Goal: Information Seeking & Learning: Learn about a topic

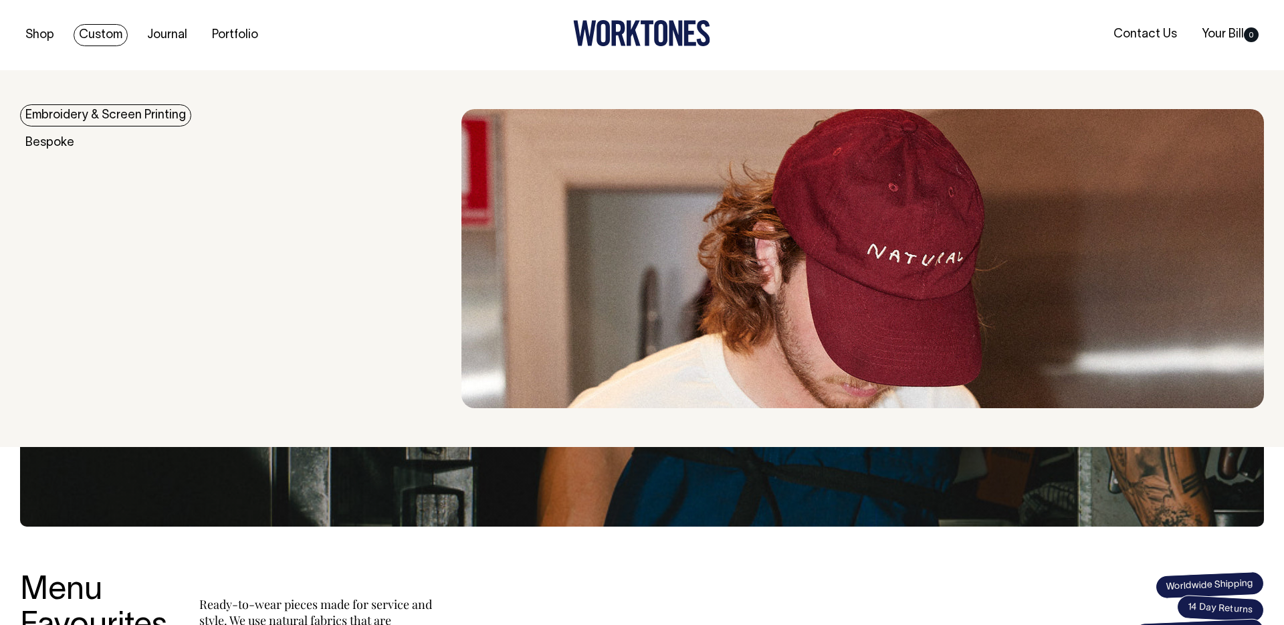
click at [76, 100] on div "Accessories Aprons Workwear Some Options Blank Dad Cap Store Cap" at bounding box center [642, 258] width 1284 height 339
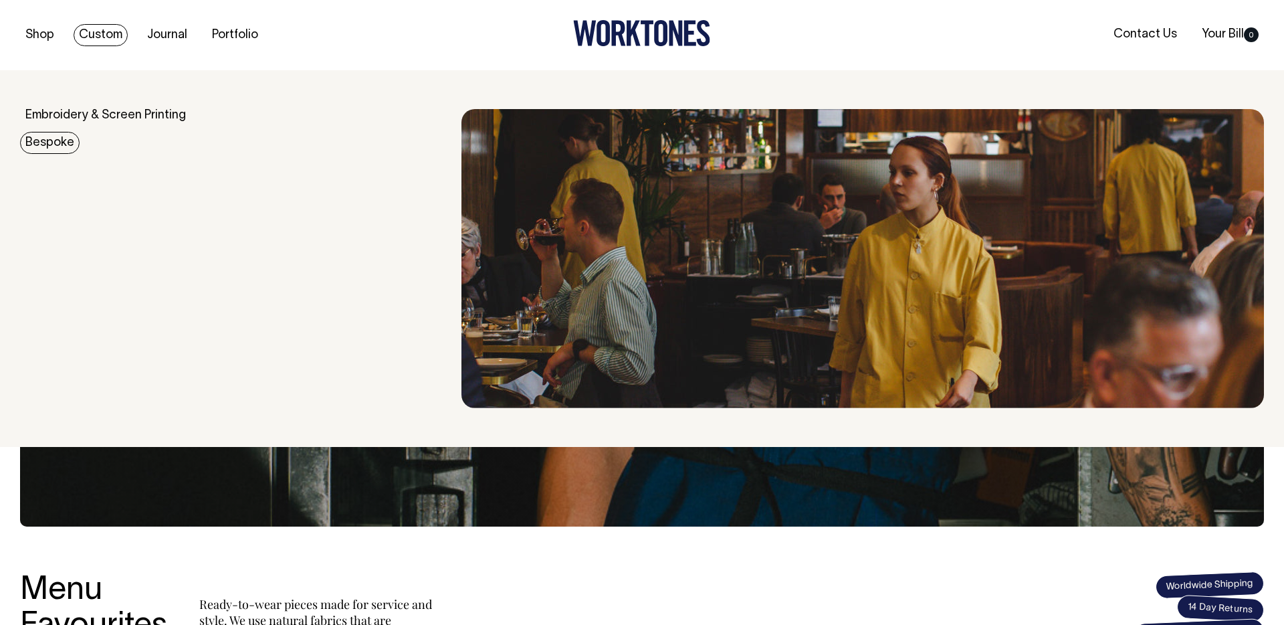
click at [52, 141] on link "Bespoke" at bounding box center [50, 143] width 60 height 22
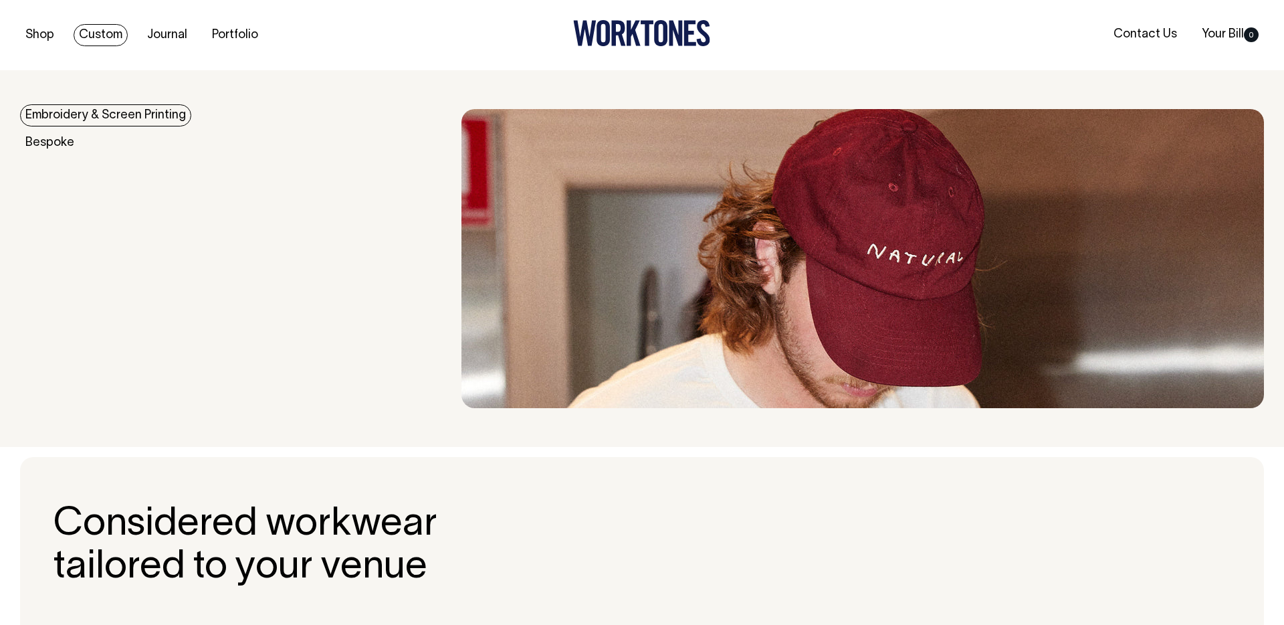
click at [94, 113] on link "Embroidery & Screen Printing" at bounding box center [105, 115] width 171 height 22
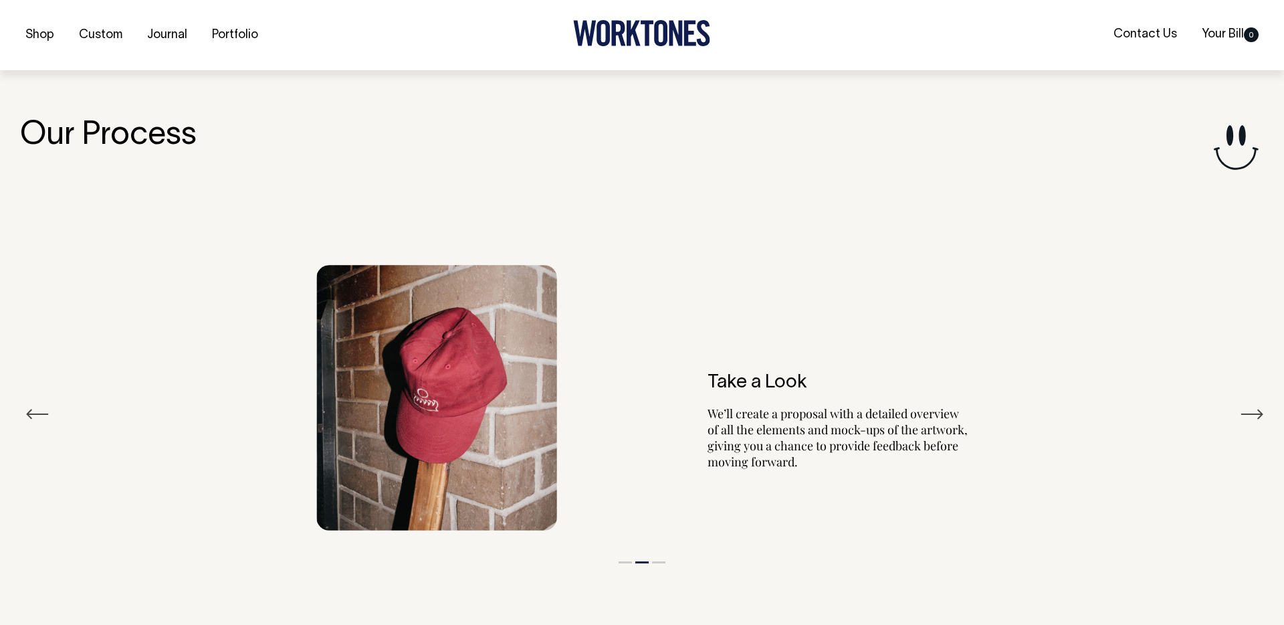
scroll to position [1503, 0]
click at [820, 440] on p "We’ll create a proposal with a detailed overview of all the elements and mock-u…" at bounding box center [837, 437] width 261 height 64
click at [1256, 419] on button "Next" at bounding box center [1252, 413] width 24 height 20
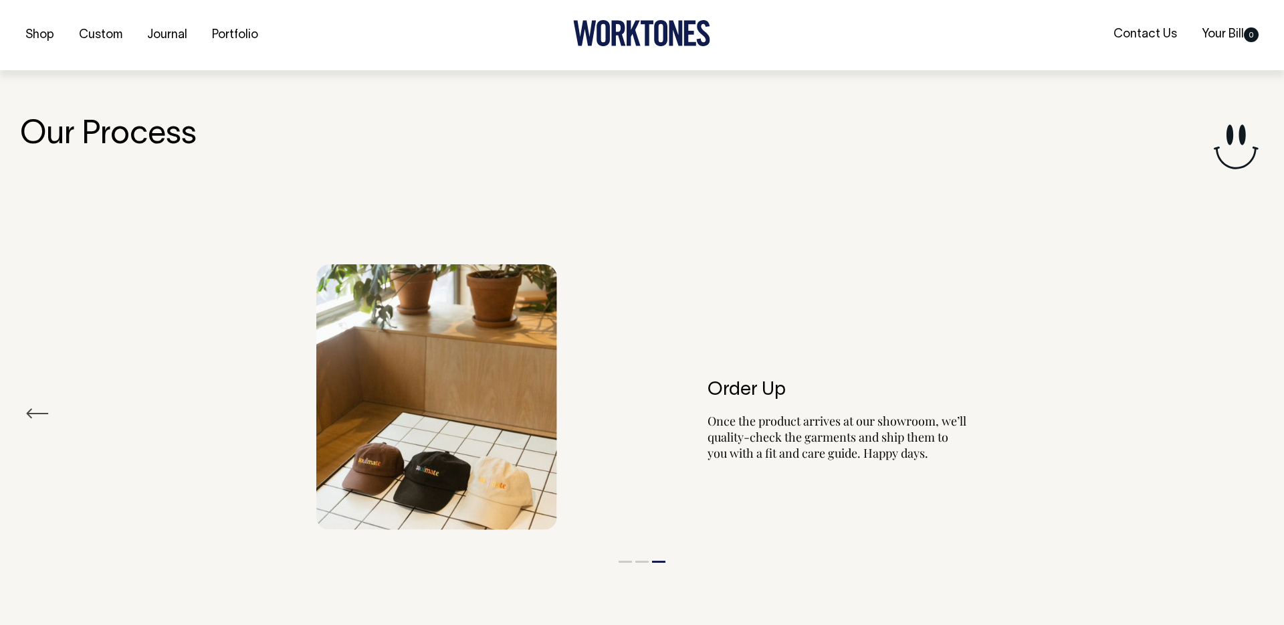
click at [1256, 419] on div "Order Up Once the product arrives at our showroom, we’ll quality-check the garm…" at bounding box center [642, 397] width 1244 height 306
click at [1256, 409] on div "Order Up Once the product arrives at our showroom, we’ll quality-check the garm…" at bounding box center [642, 397] width 1244 height 306
click at [29, 418] on button "Previous" at bounding box center [37, 413] width 24 height 20
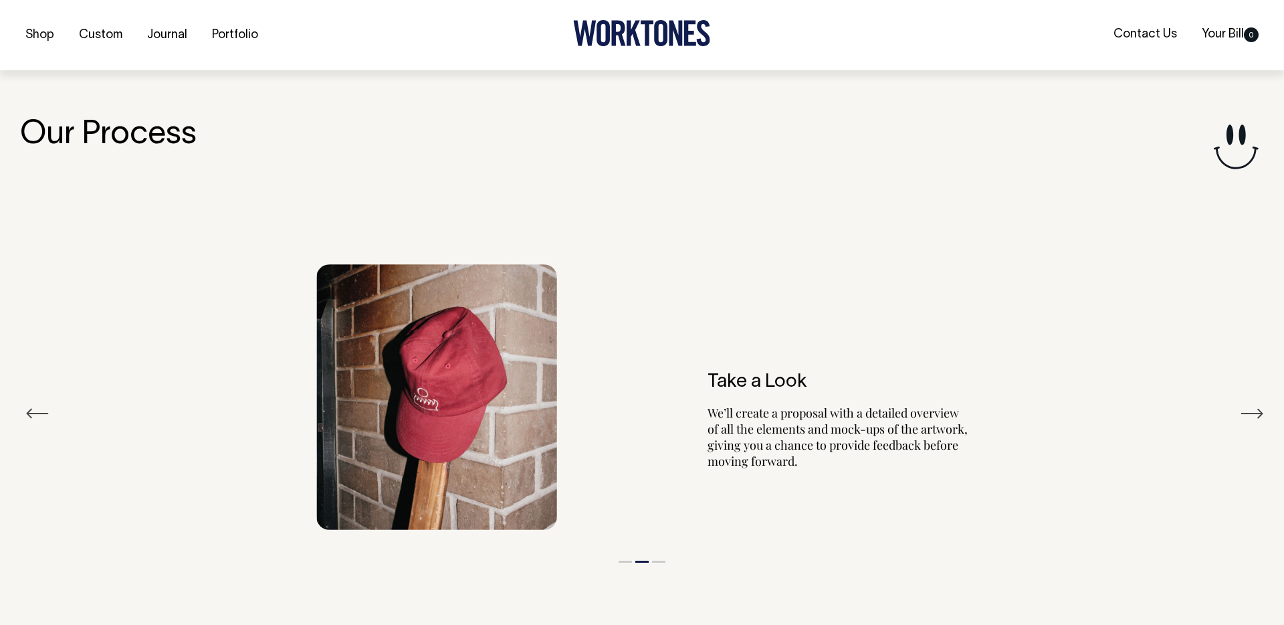
click at [29, 418] on button "Previous" at bounding box center [37, 413] width 24 height 20
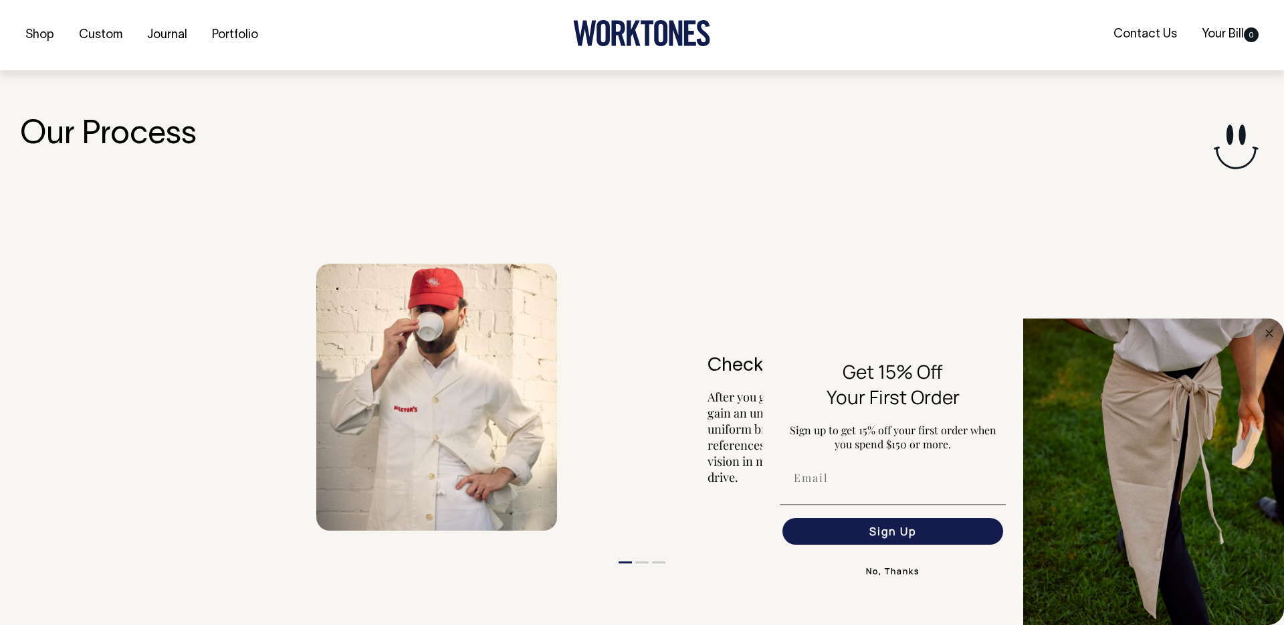
click at [1099, 118] on h3 "Our Process" at bounding box center [642, 135] width 1244 height 35
click at [1147, 118] on h3 "Our Process" at bounding box center [642, 135] width 1244 height 35
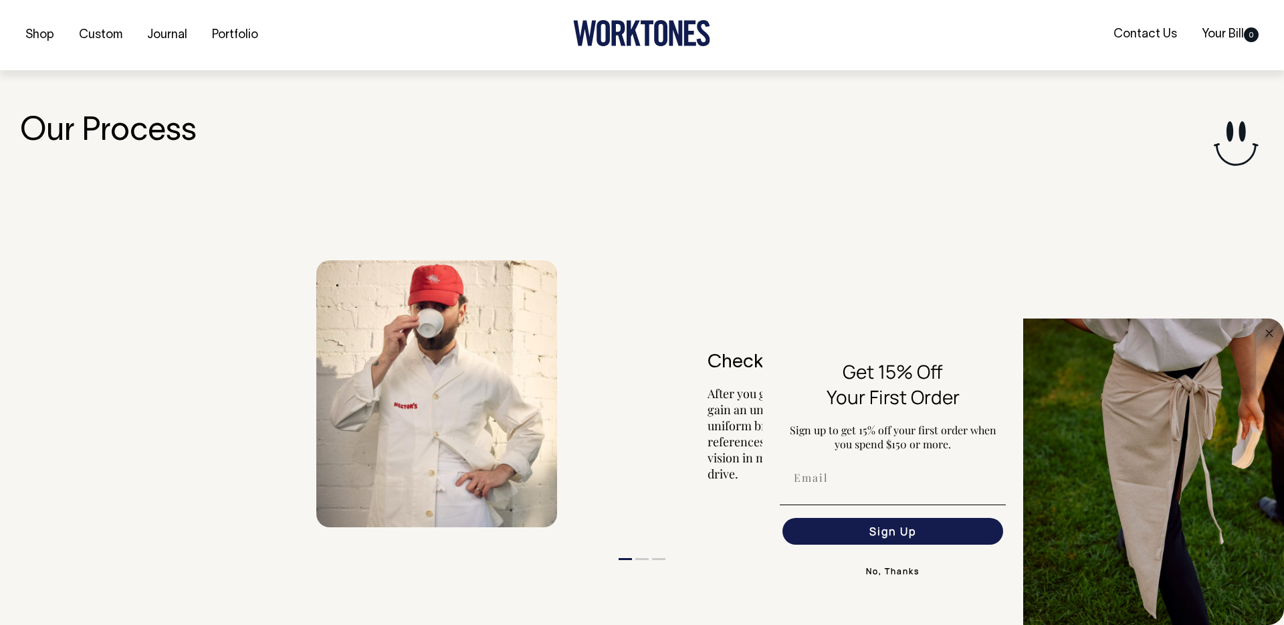
scroll to position [1515, 0]
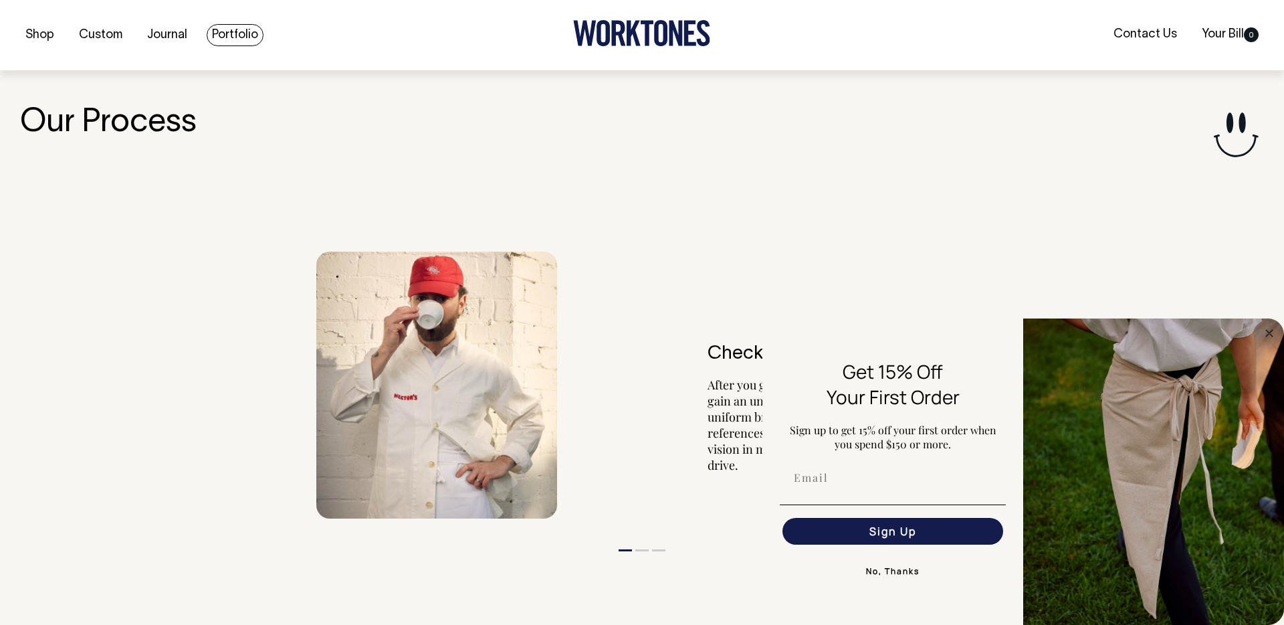
click at [225, 33] on link "Portfolio" at bounding box center [235, 35] width 57 height 22
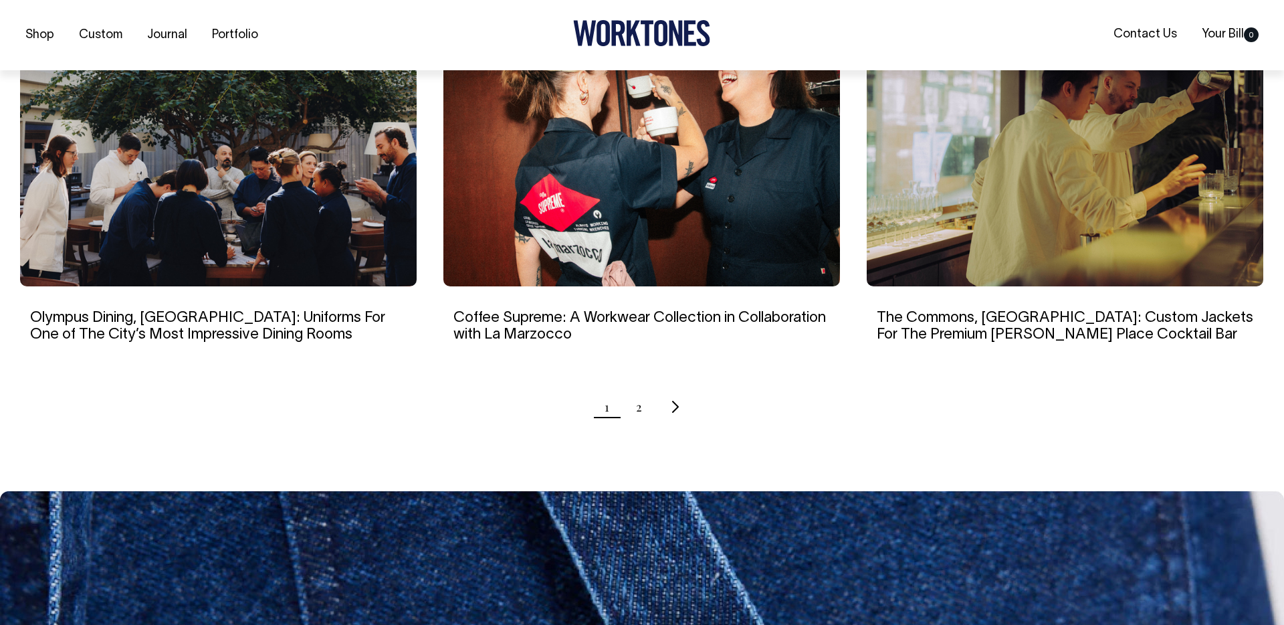
scroll to position [1291, 0]
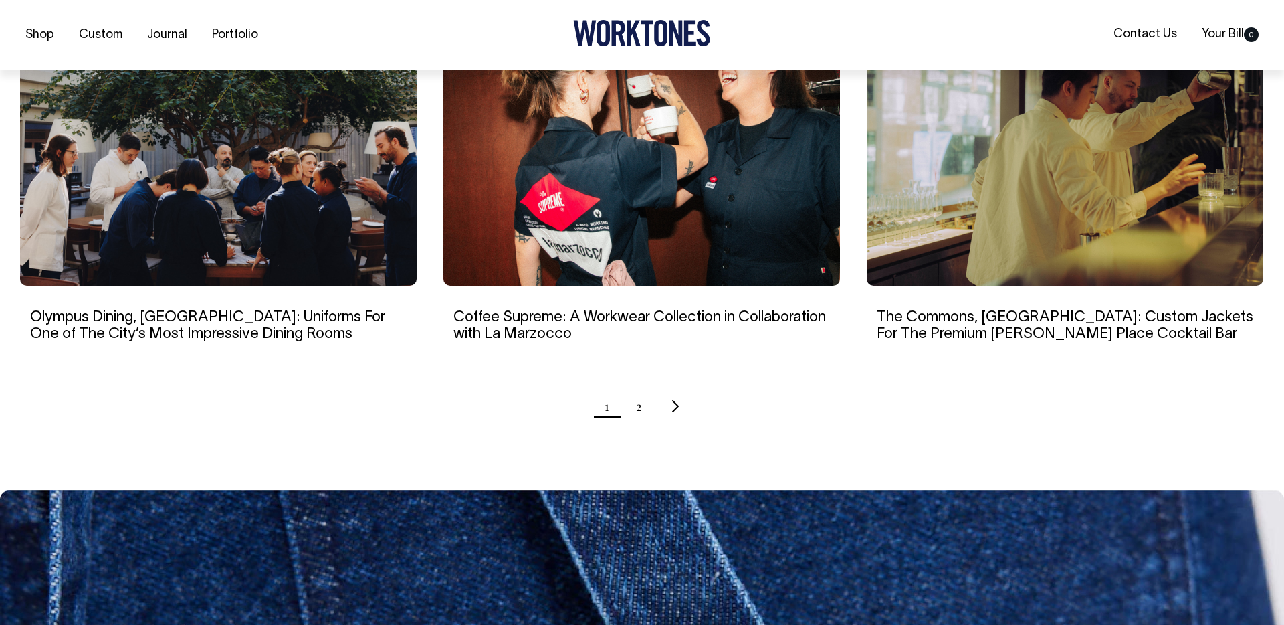
click at [633, 407] on ul "1 2" at bounding box center [642, 405] width 1244 height 33
click at [637, 407] on link "2" at bounding box center [639, 405] width 6 height 33
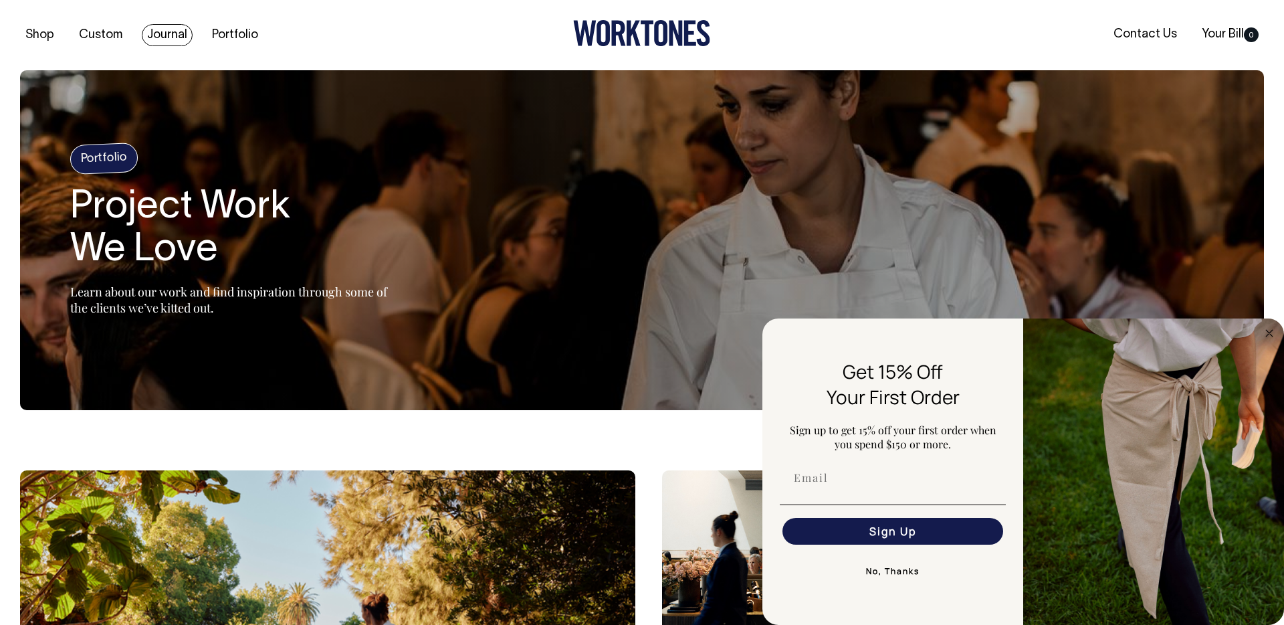
click at [163, 43] on link "Journal" at bounding box center [167, 35] width 51 height 22
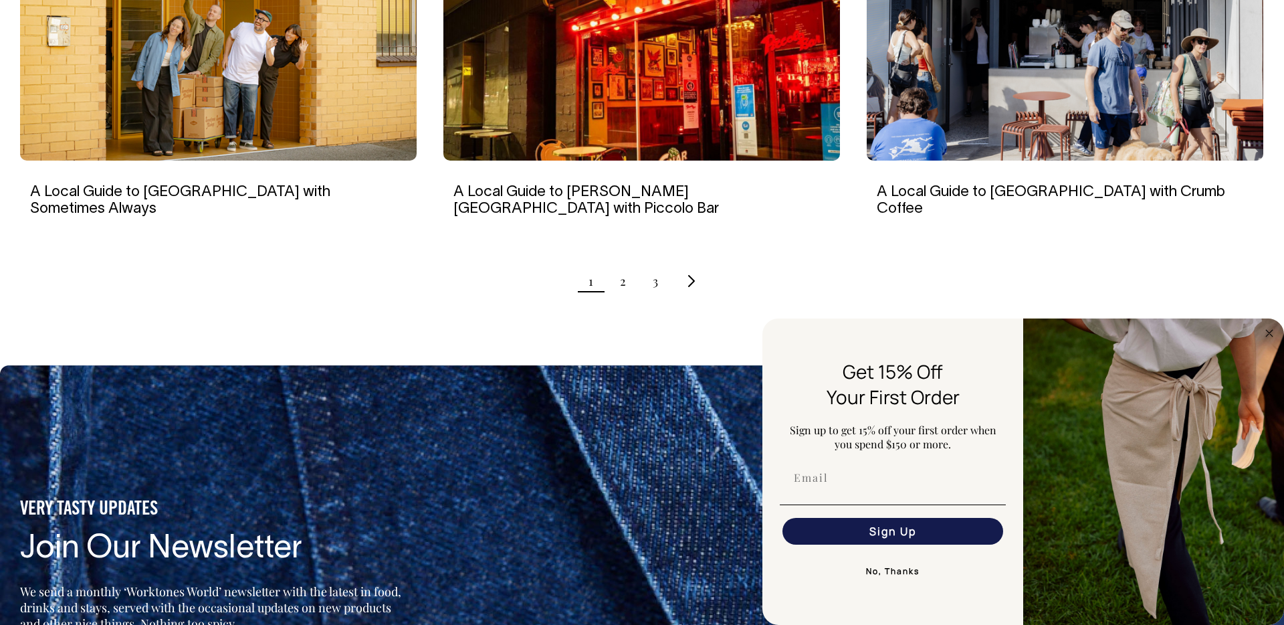
scroll to position [1415, 0]
click at [1262, 331] on circle "Close dialog" at bounding box center [1269, 332] width 15 height 15
